Goal: Task Accomplishment & Management: Manage account settings

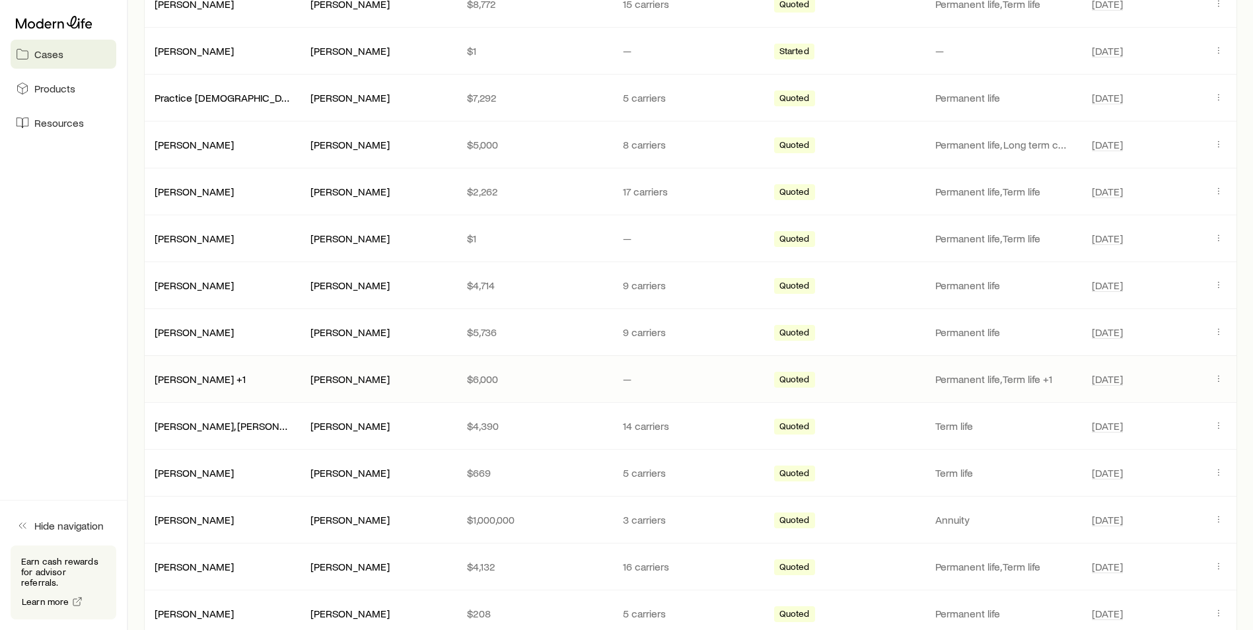
scroll to position [330, 0]
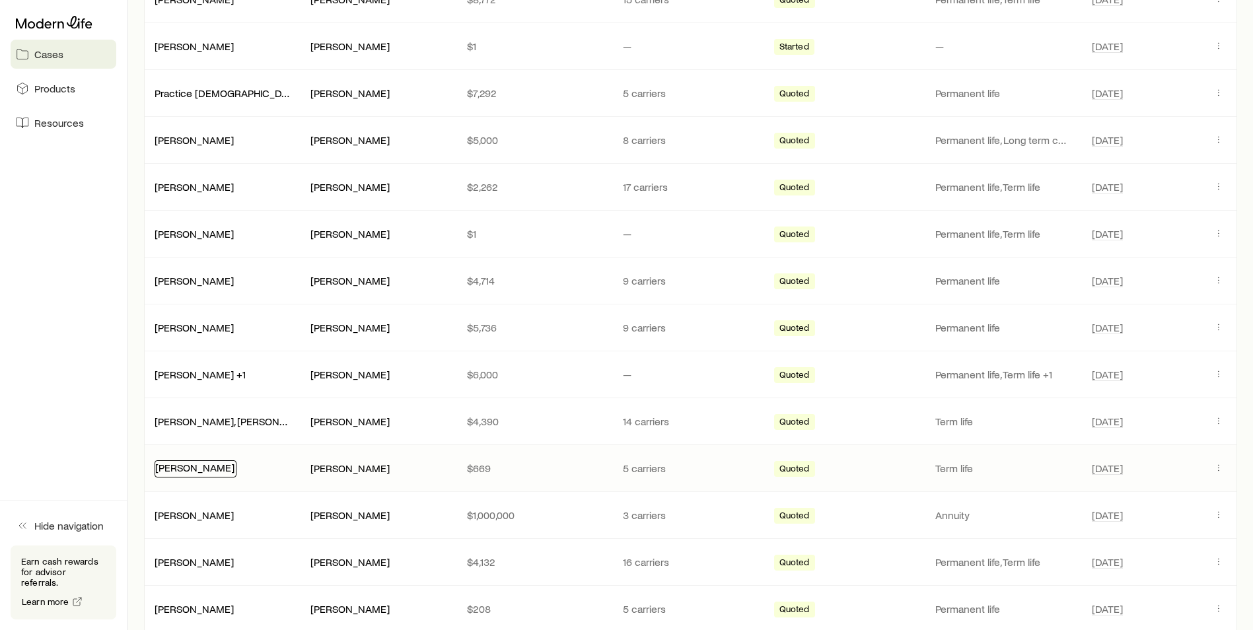
click at [205, 470] on link "[PERSON_NAME]" at bounding box center [194, 467] width 79 height 13
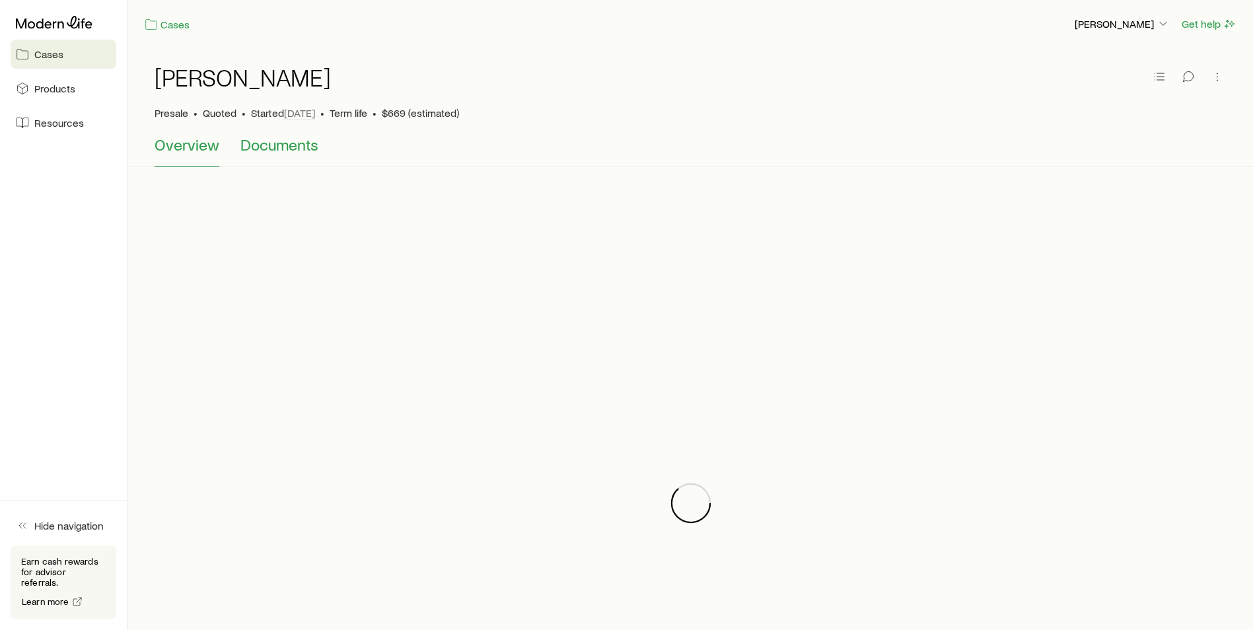
click at [272, 141] on span "Documents" at bounding box center [279, 144] width 78 height 18
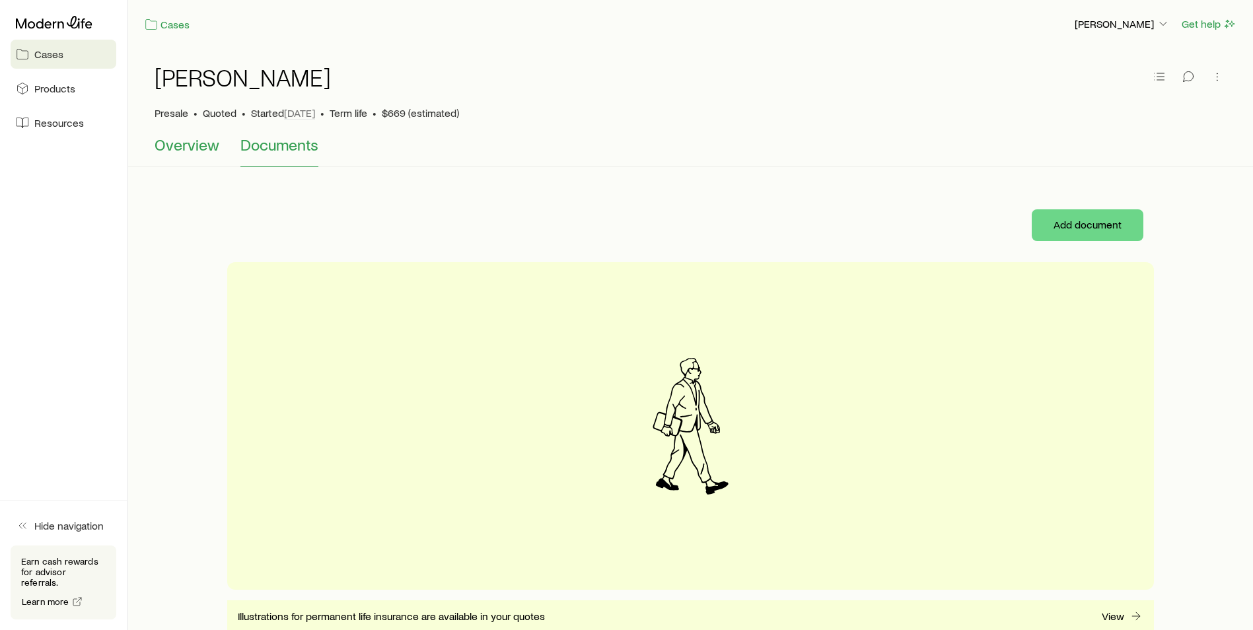
click at [187, 147] on span "Overview" at bounding box center [187, 144] width 65 height 18
click at [147, 22] on icon at bounding box center [151, 24] width 13 height 13
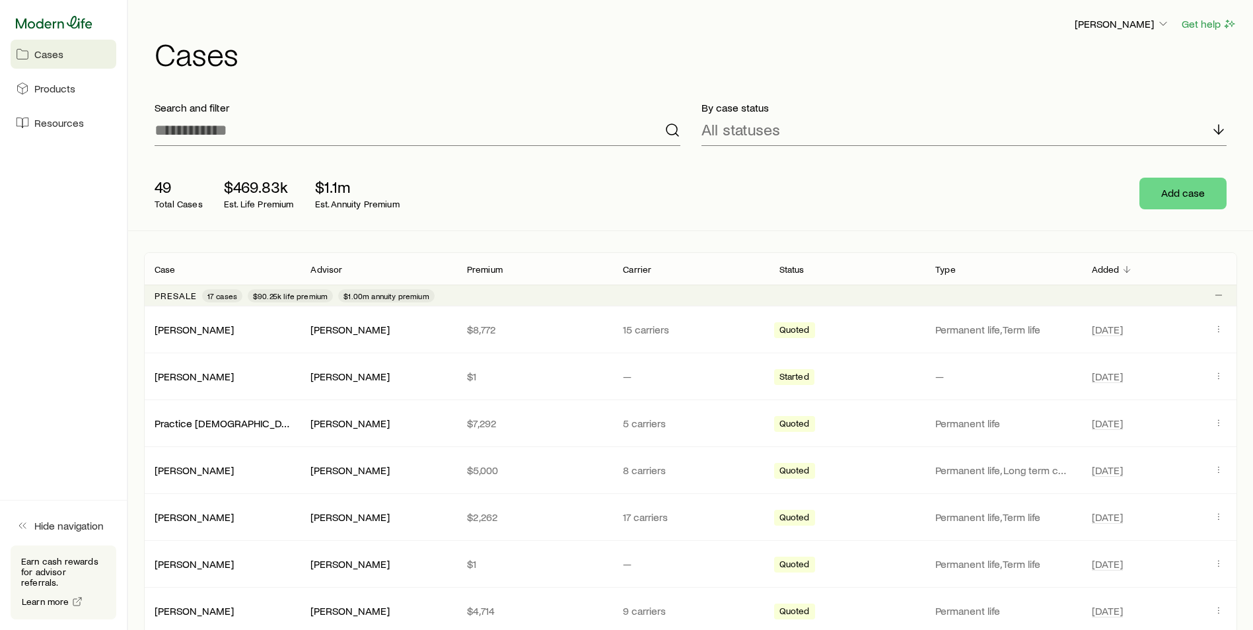
click at [52, 26] on icon at bounding box center [54, 22] width 77 height 13
click at [1071, 194] on p "Share fact finder" at bounding box center [1062, 192] width 76 height 13
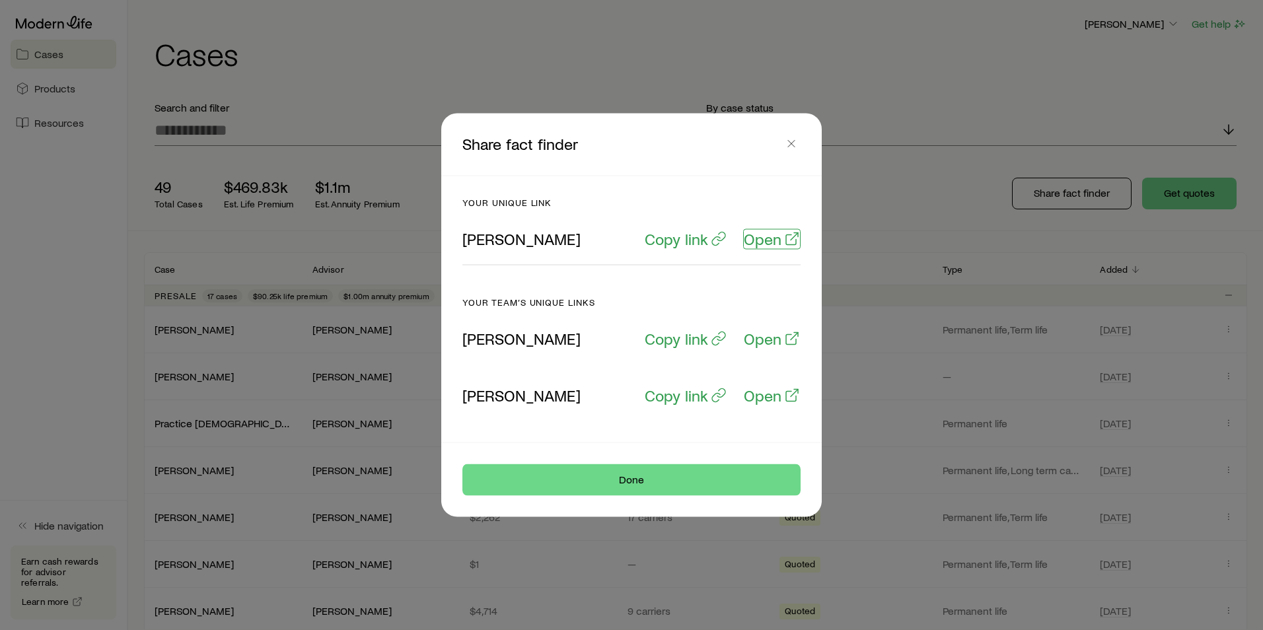
click at [762, 235] on p "Open" at bounding box center [763, 239] width 38 height 18
